Goal: Navigation & Orientation: Find specific page/section

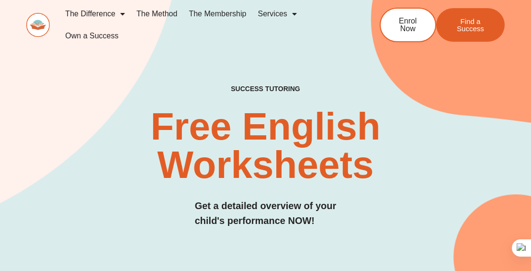
scroll to position [3343, 0]
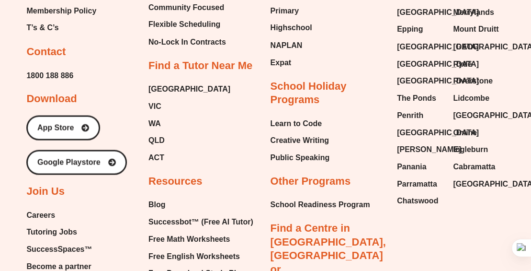
scroll to position [3938, 0]
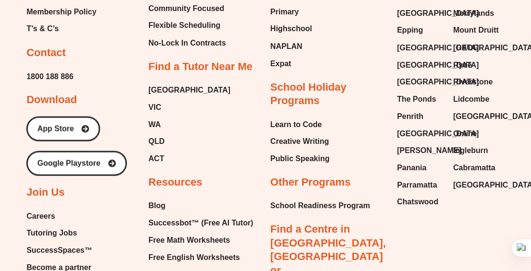
click at [58, 242] on span "SuccessSpaces™" at bounding box center [59, 249] width 66 height 14
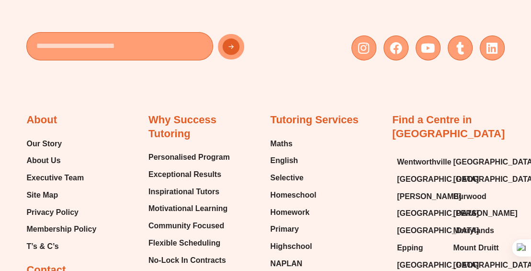
scroll to position [2322, 0]
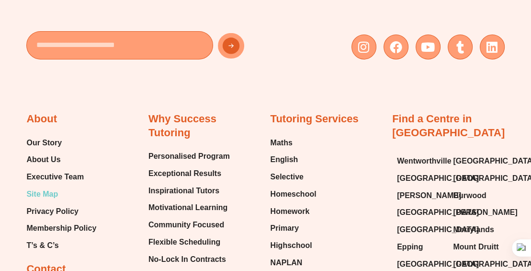
click at [50, 187] on span "Site Map" at bounding box center [42, 194] width 32 height 14
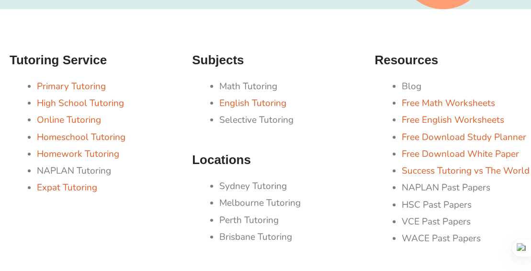
scroll to position [209, 0]
click at [242, 186] on li "Sydney Tutoring" at bounding box center [292, 185] width 146 height 17
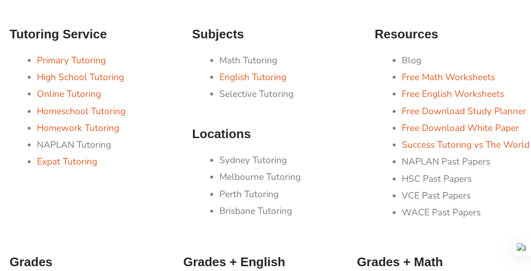
scroll to position [0, 0]
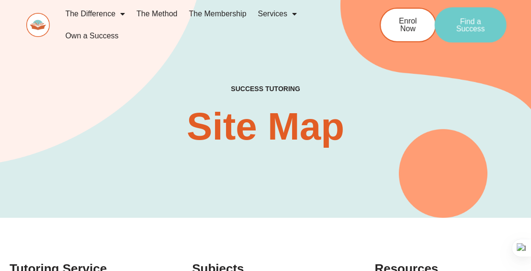
click at [474, 27] on span "Find a Success" at bounding box center [471, 24] width 42 height 15
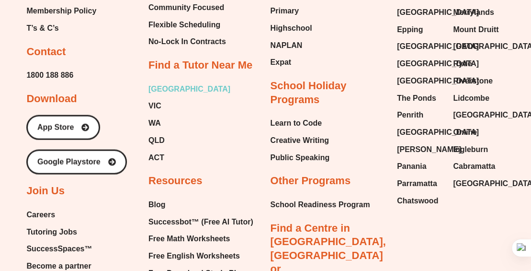
scroll to position [4076, 0]
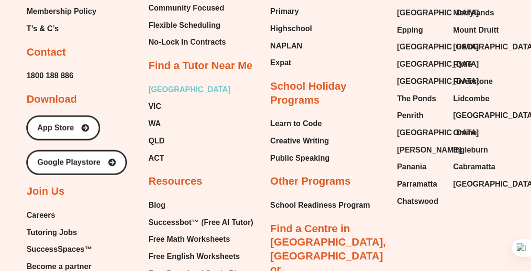
click at [160, 93] on span "[GEOGRAPHIC_DATA]" at bounding box center [189, 89] width 82 height 14
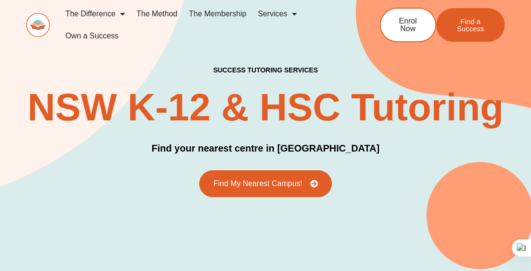
click at [44, 25] on img at bounding box center [37, 25] width 23 height 24
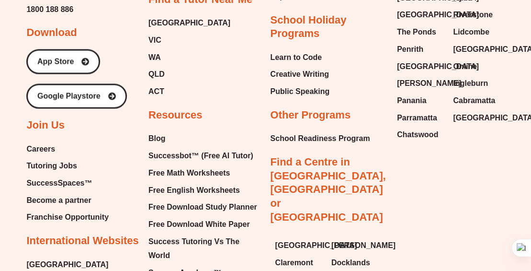
scroll to position [4005, 0]
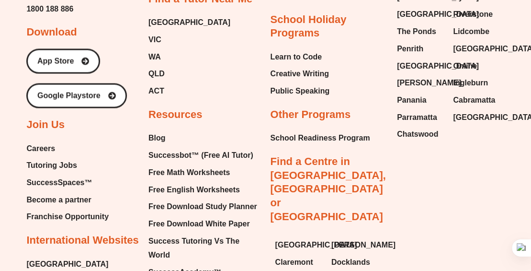
click at [86, 209] on span "Franchise Opportunity" at bounding box center [67, 216] width 82 height 14
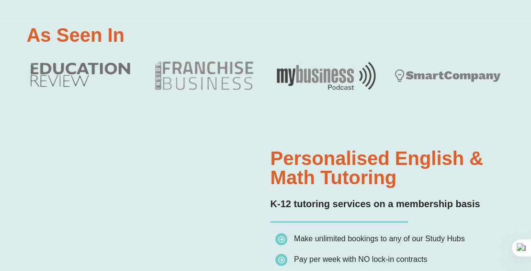
scroll to position [0, 0]
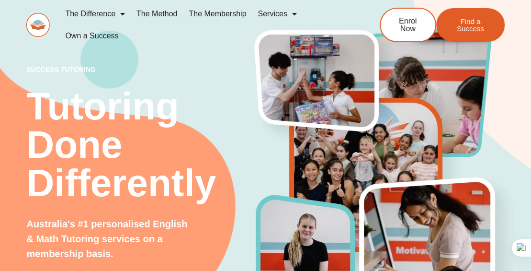
click at [165, 13] on link "The Method" at bounding box center [157, 14] width 52 height 22
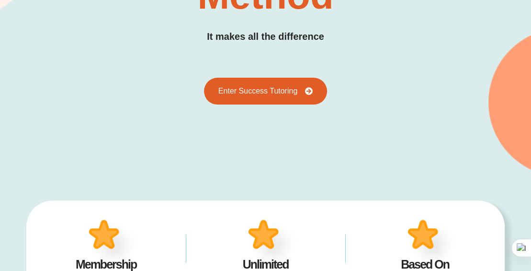
scroll to position [208, 0]
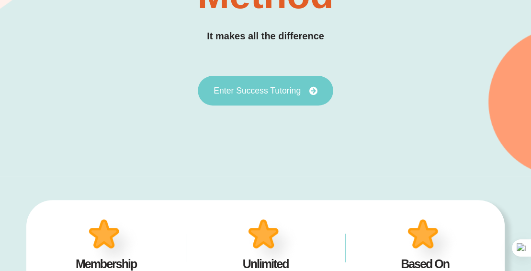
click at [311, 91] on icon at bounding box center [313, 90] width 9 height 9
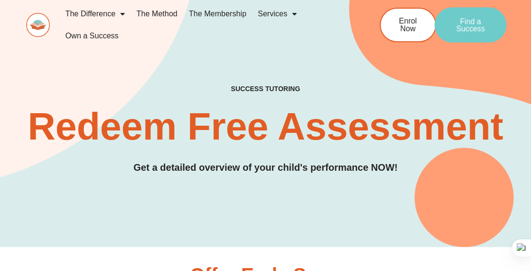
click at [483, 24] on span "Find a Success" at bounding box center [471, 24] width 42 height 15
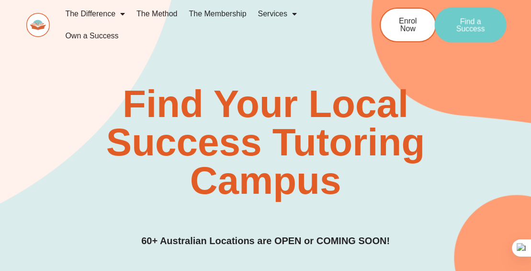
click at [475, 29] on span "Find a Success" at bounding box center [471, 24] width 42 height 15
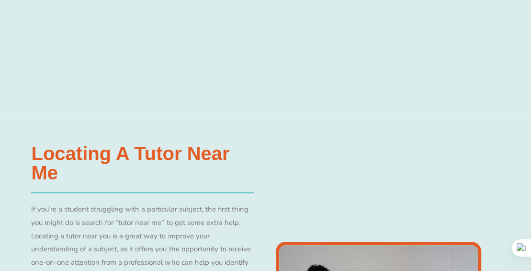
scroll to position [493, 0]
